Goal: Task Accomplishment & Management: Manage account settings

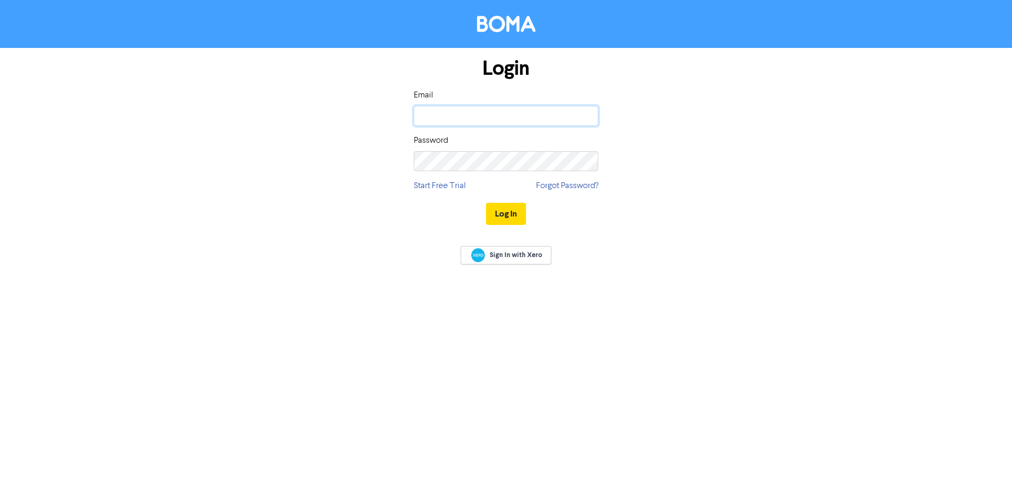
click at [449, 122] on input "email" at bounding box center [506, 116] width 184 height 20
click at [486, 203] on button "Log In" at bounding box center [506, 214] width 40 height 22
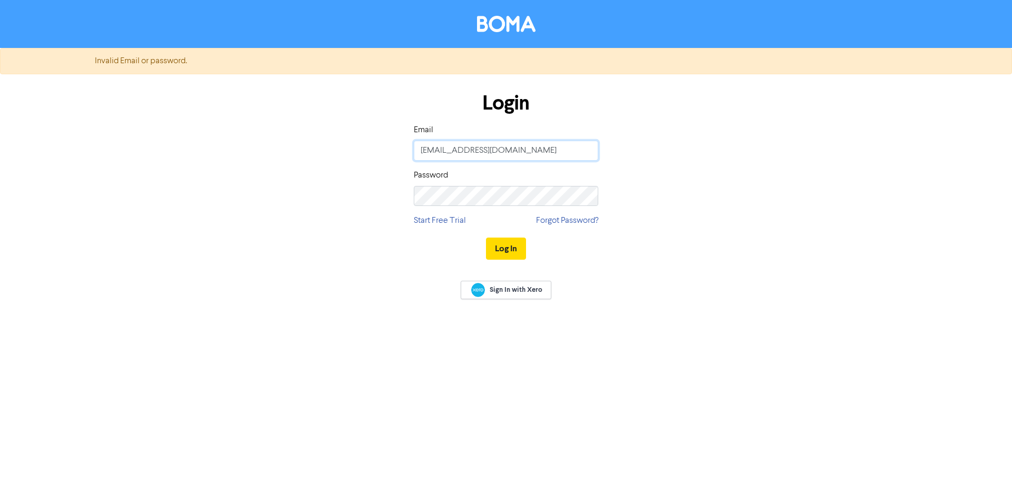
drag, startPoint x: 502, startPoint y: 155, endPoint x: 340, endPoint y: 150, distance: 161.8
click at [340, 150] on div "Login Email [EMAIL_ADDRESS][DOMAIN_NAME] Password Start Free Trial Forgot Passw…" at bounding box center [505, 177] width 601 height 188
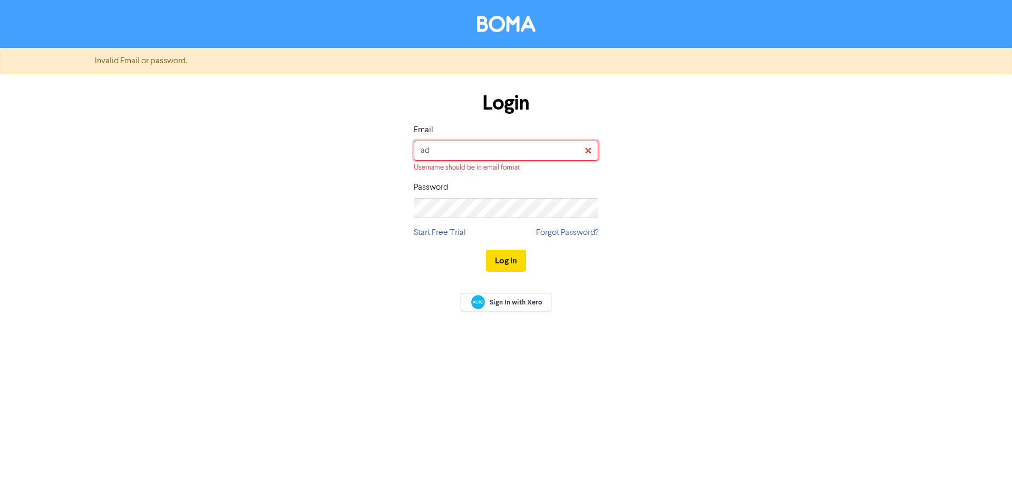
type input "[EMAIL_ADDRESS][DOMAIN_NAME]"
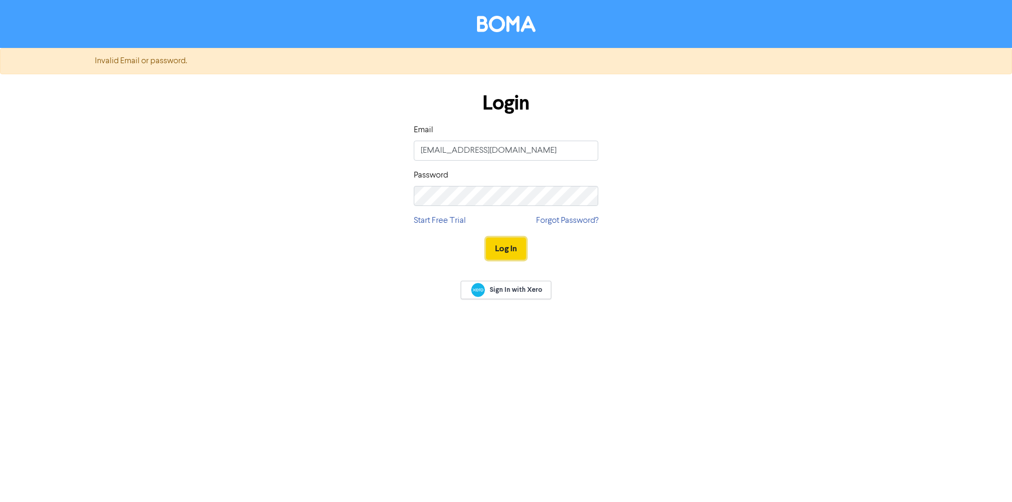
click at [516, 247] on button "Log In" at bounding box center [506, 249] width 40 height 22
